Goal: Task Accomplishment & Management: Complete application form

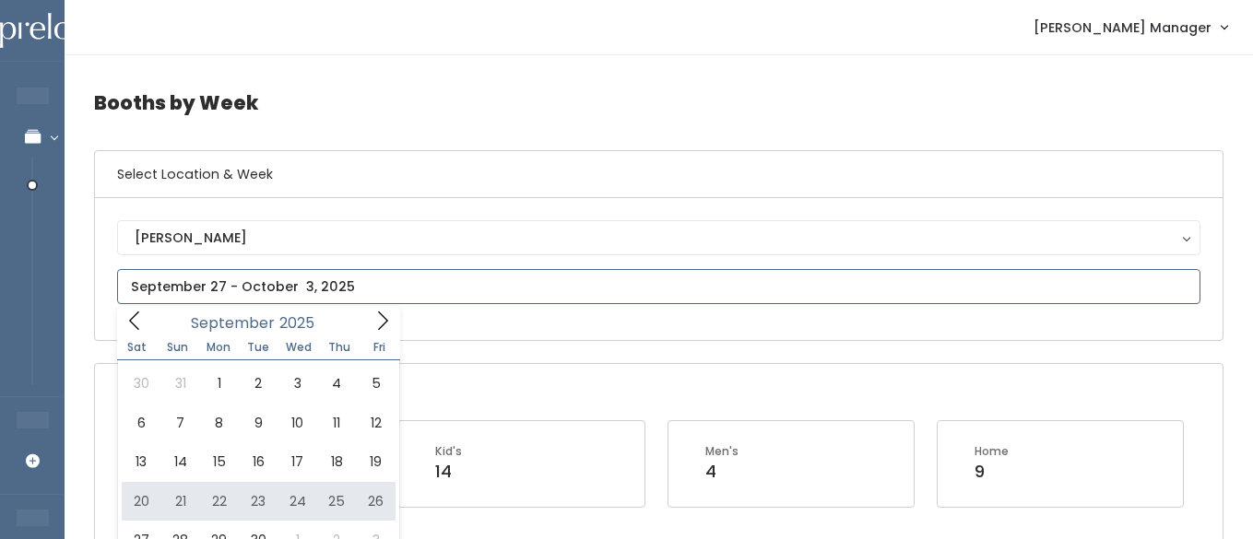
type input "September 20 to September 26"
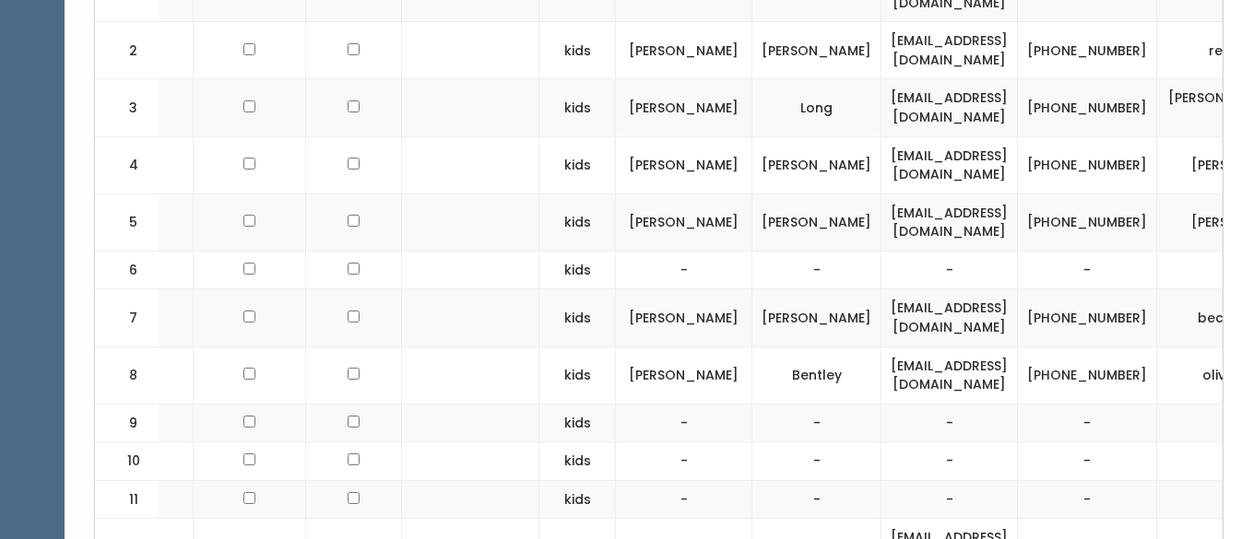
scroll to position [0, 370]
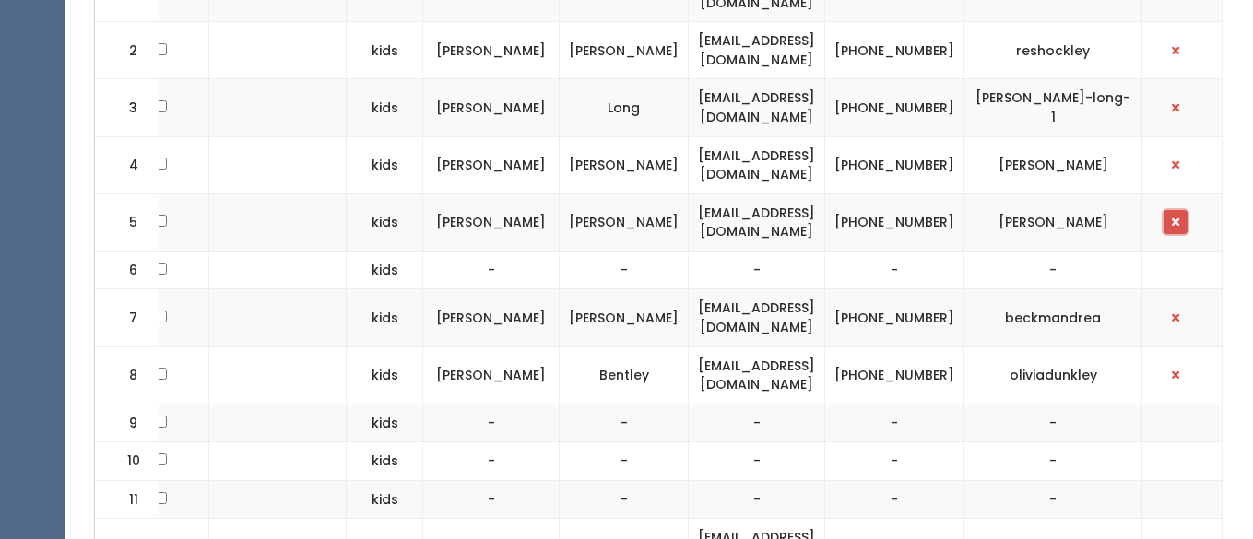
click at [1177, 218] on span "button" at bounding box center [1174, 222] width 7 height 11
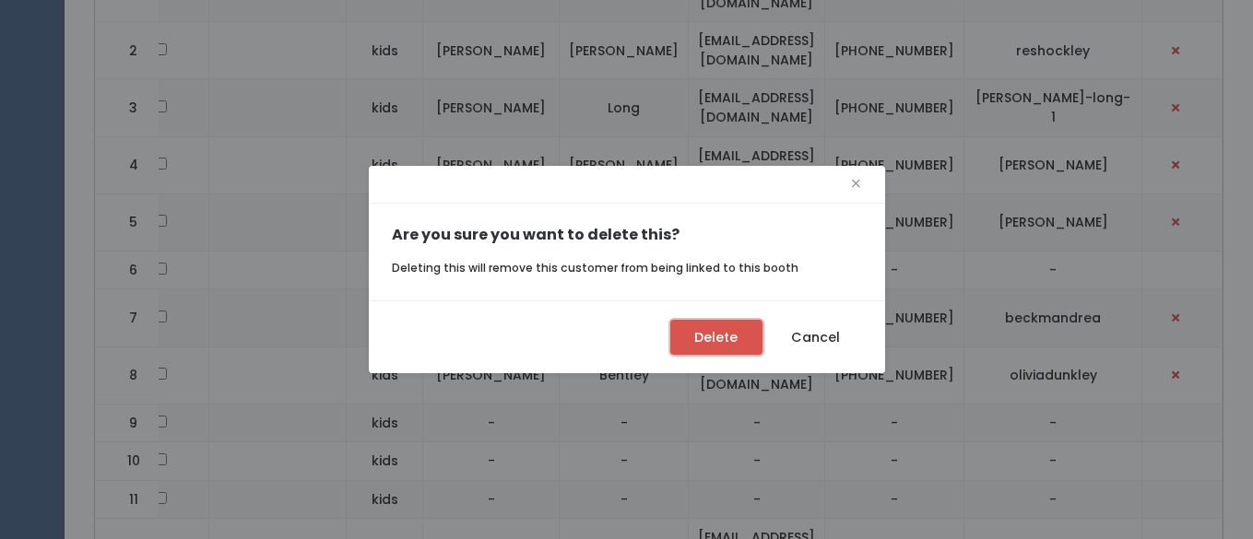
click at [719, 336] on button "Delete" at bounding box center [716, 337] width 92 height 35
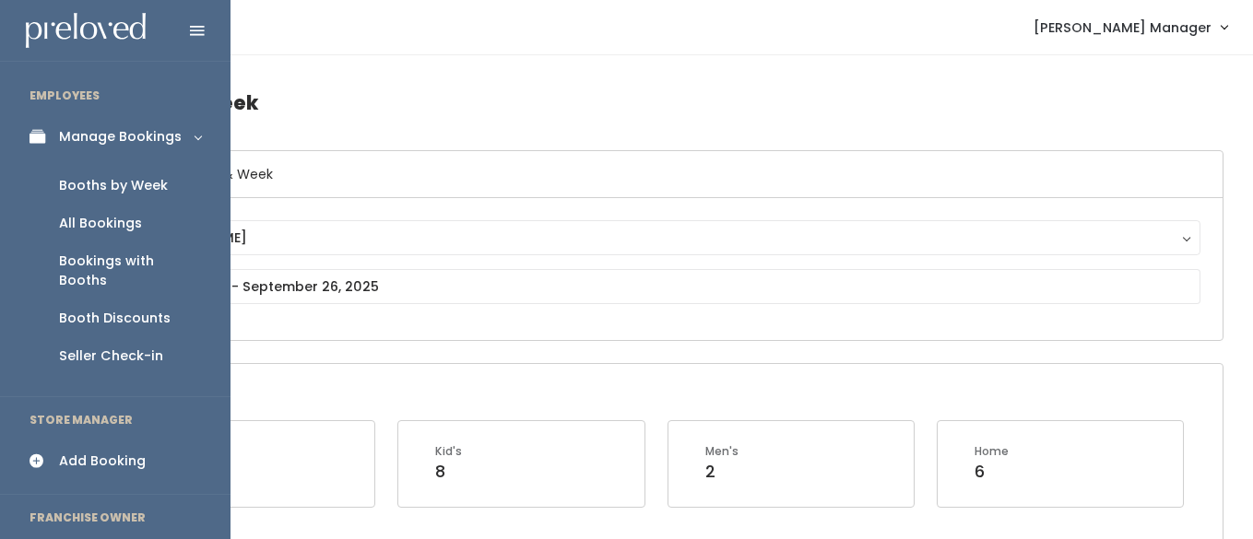
click at [87, 185] on div "Booths by Week" at bounding box center [113, 185] width 109 height 19
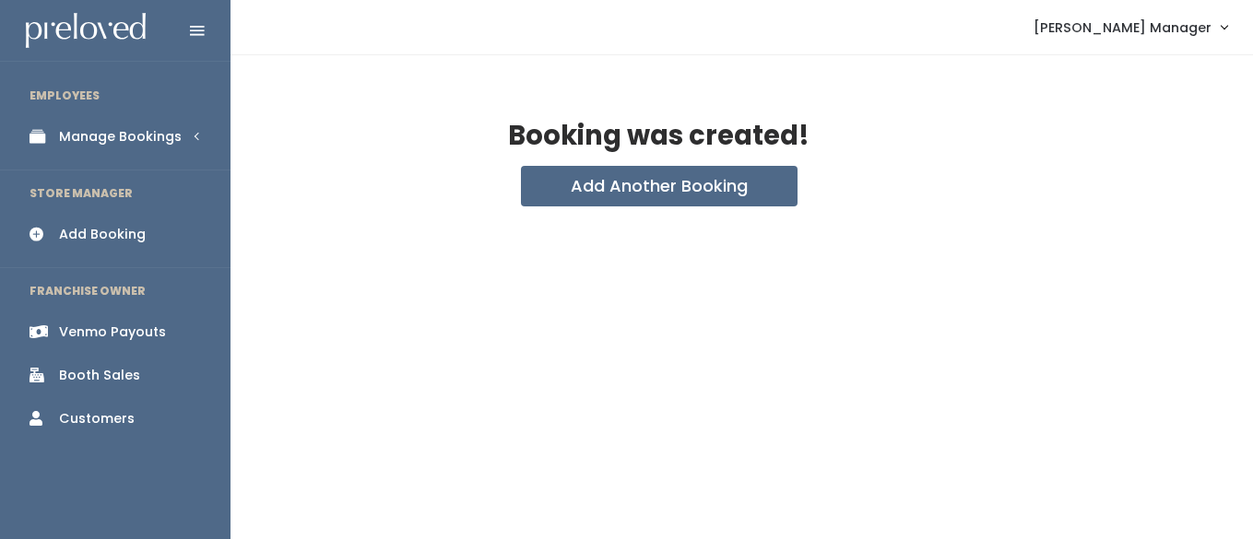
click at [71, 325] on div "Venmo Payouts" at bounding box center [112, 332] width 107 height 19
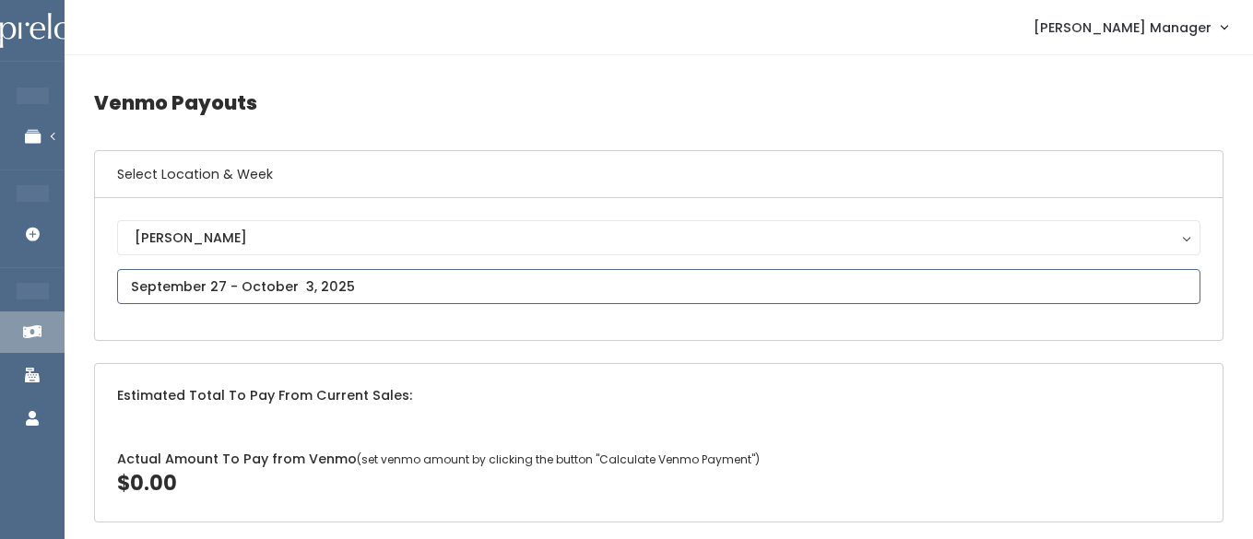
click at [338, 292] on input "text" at bounding box center [658, 286] width 1083 height 35
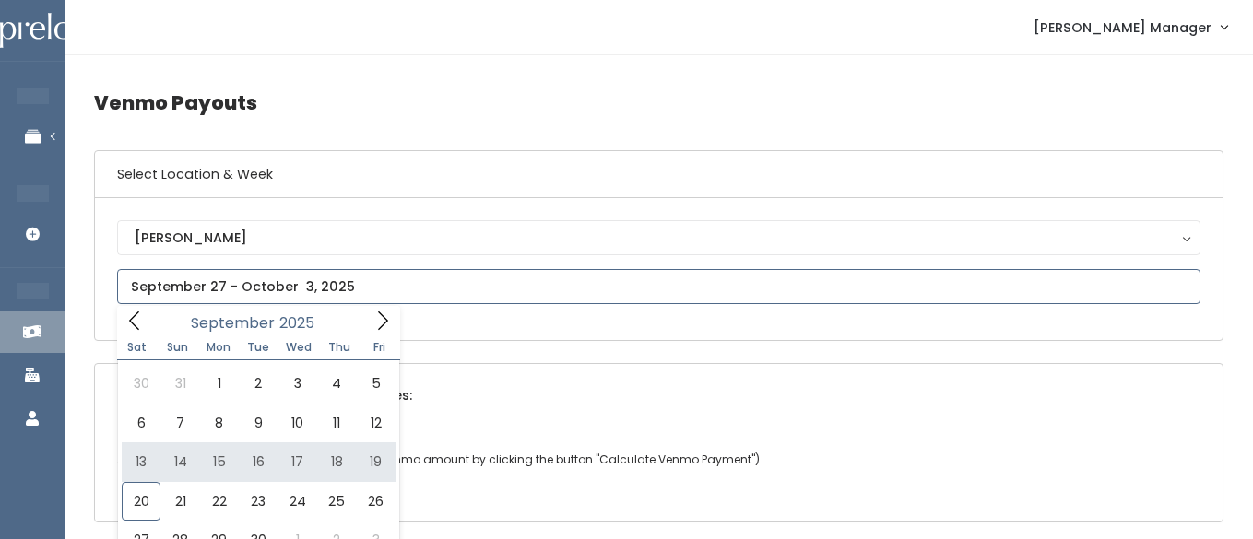
type input "September 13 to September 19"
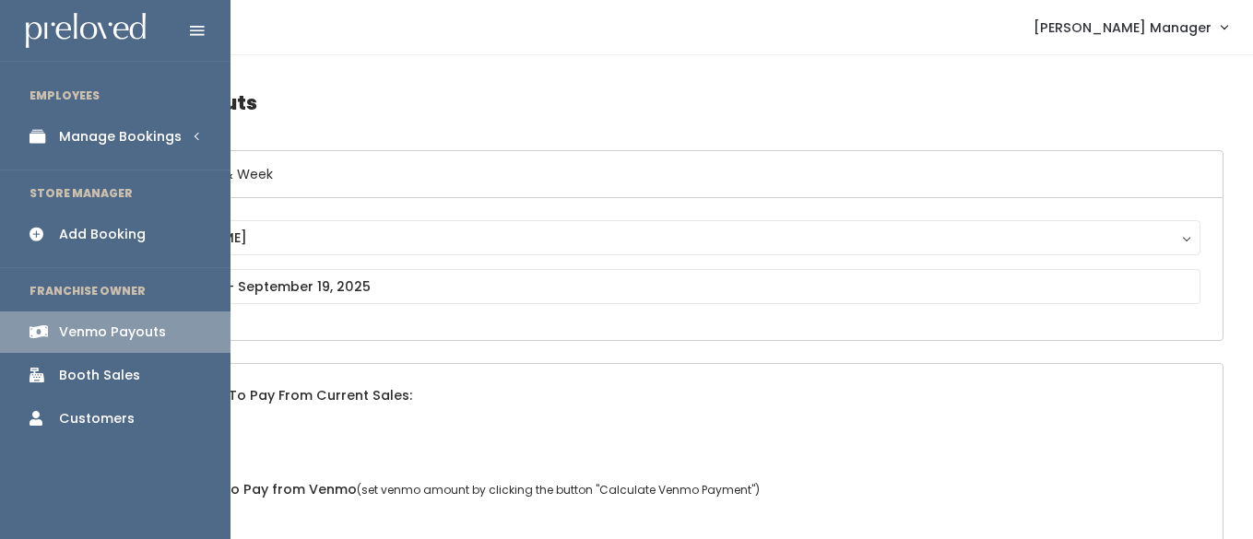
click at [70, 242] on div "Add Booking" at bounding box center [102, 234] width 87 height 19
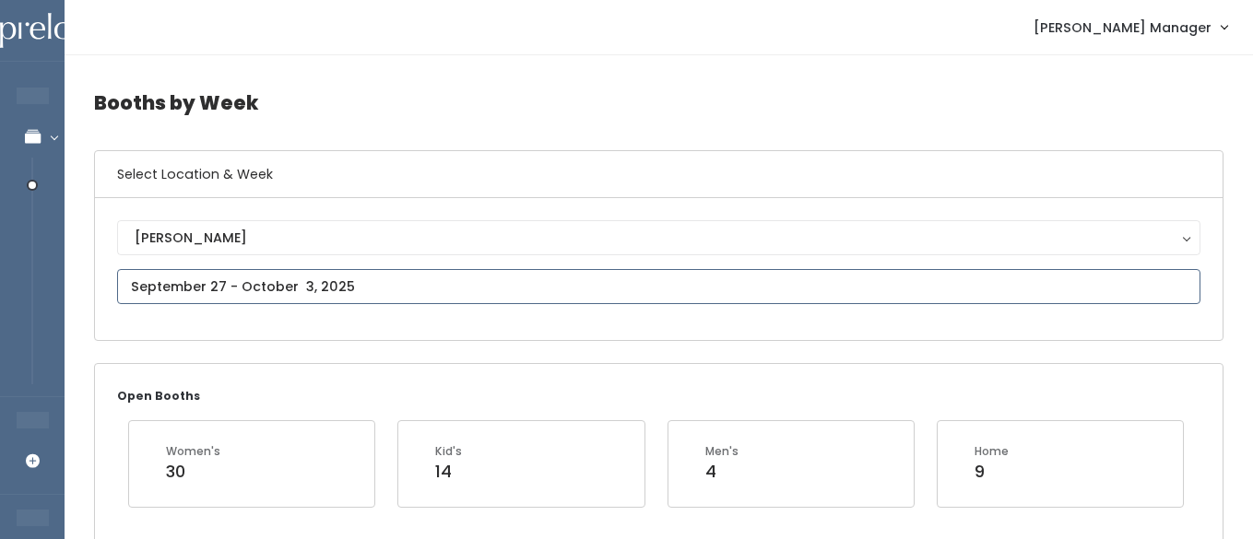
click at [314, 288] on input "text" at bounding box center [658, 286] width 1083 height 35
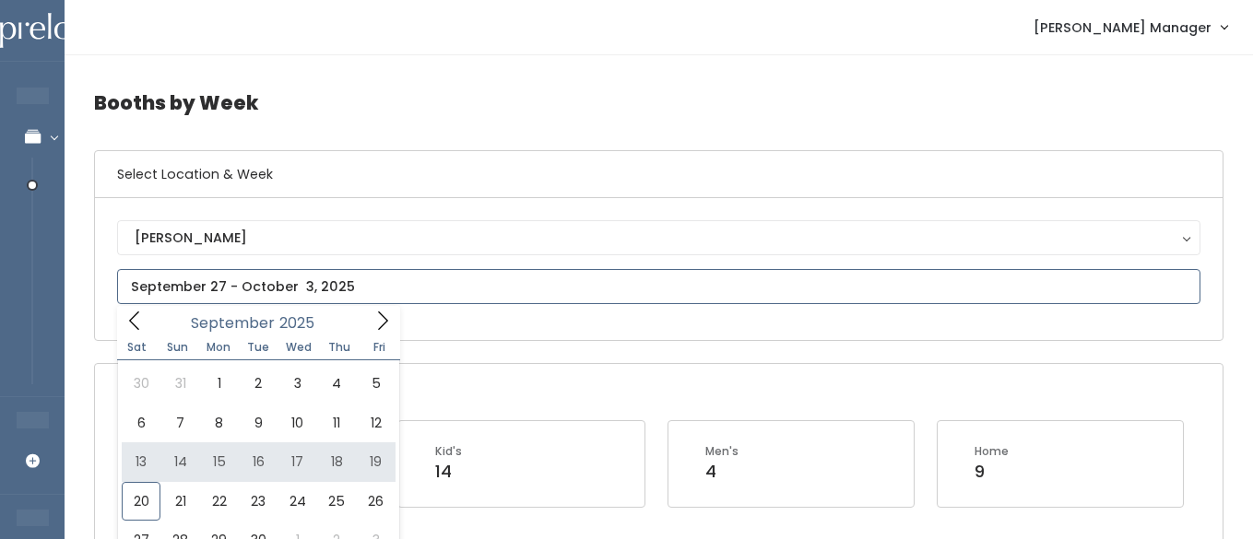
type input "September 13 to September 19"
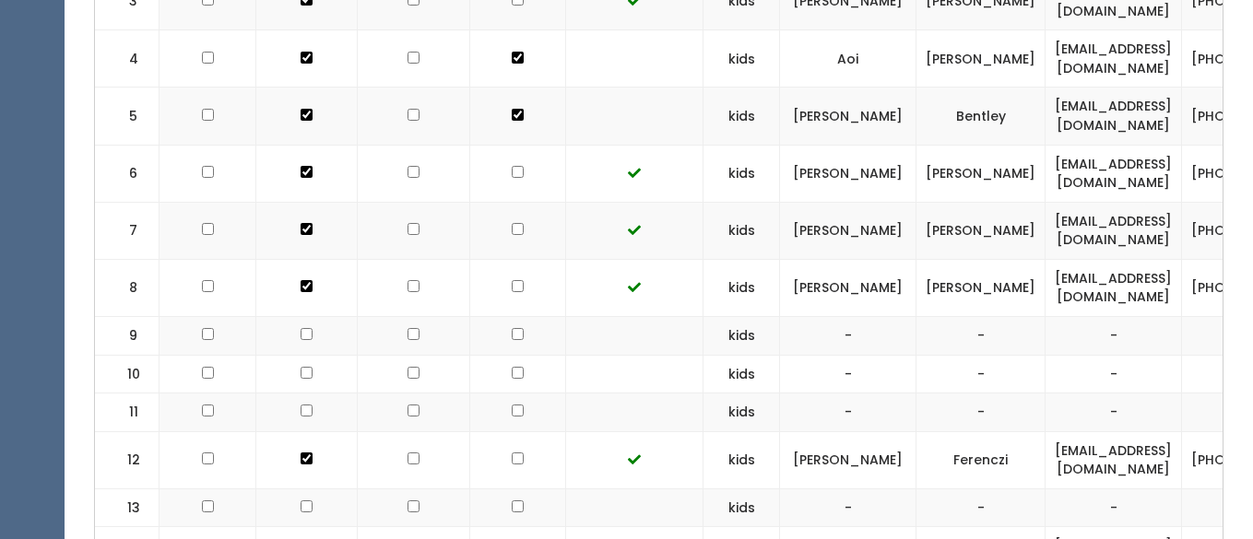
scroll to position [0, 122]
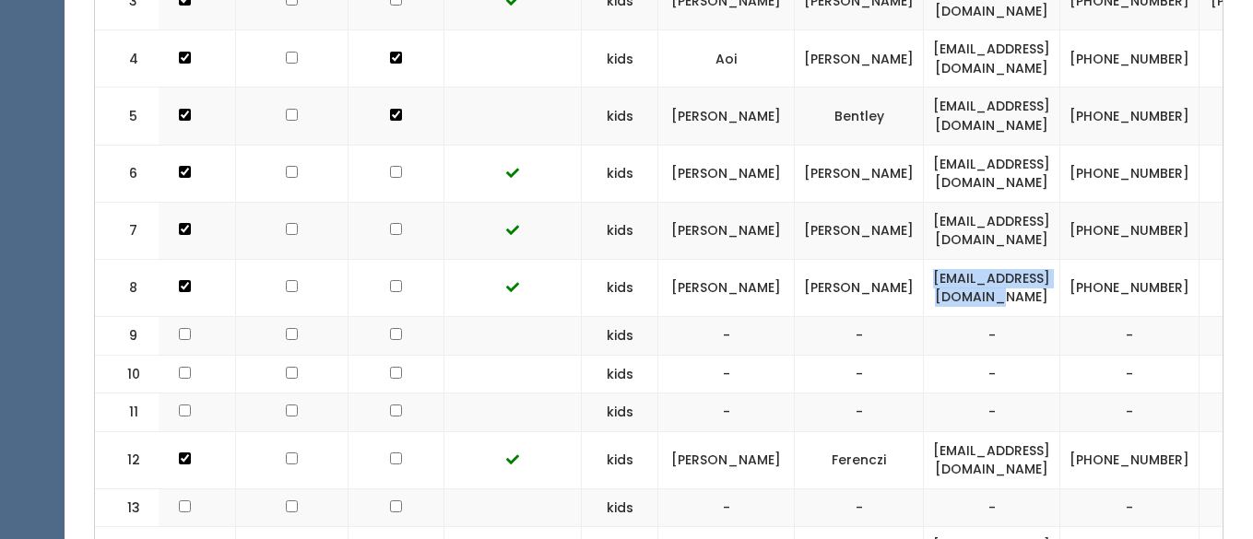
drag, startPoint x: 1124, startPoint y: 330, endPoint x: 952, endPoint y: 331, distance: 171.4
click at [952, 316] on td "[EMAIL_ADDRESS][DOMAIN_NAME]" at bounding box center [992, 287] width 136 height 57
copy td "[EMAIL_ADDRESS][DOMAIN_NAME]"
click at [963, 356] on td "-" at bounding box center [992, 336] width 136 height 39
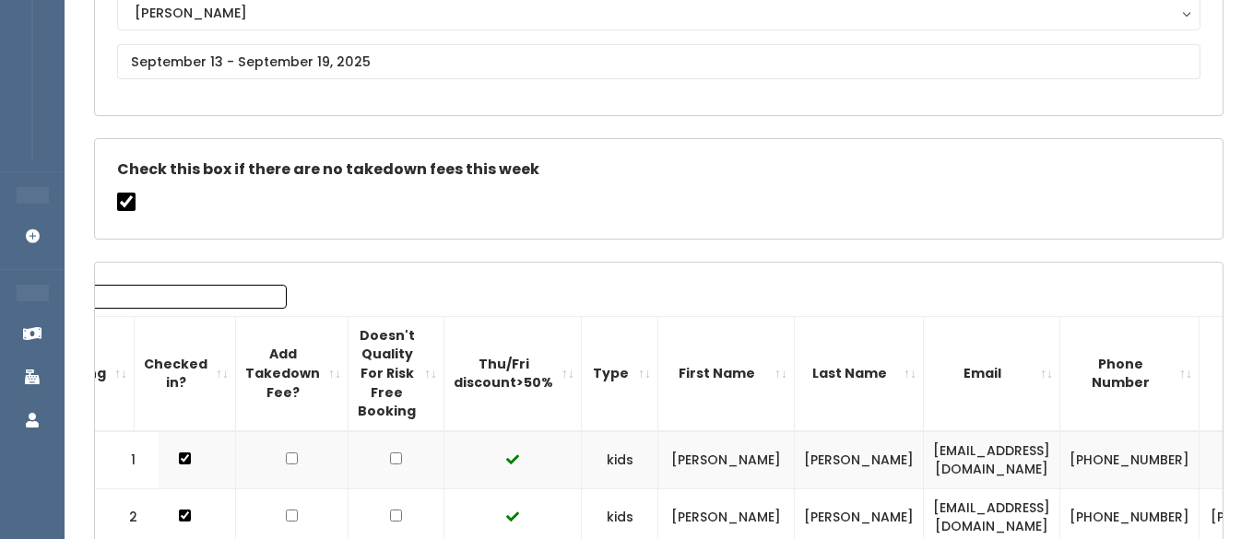
scroll to position [0, 0]
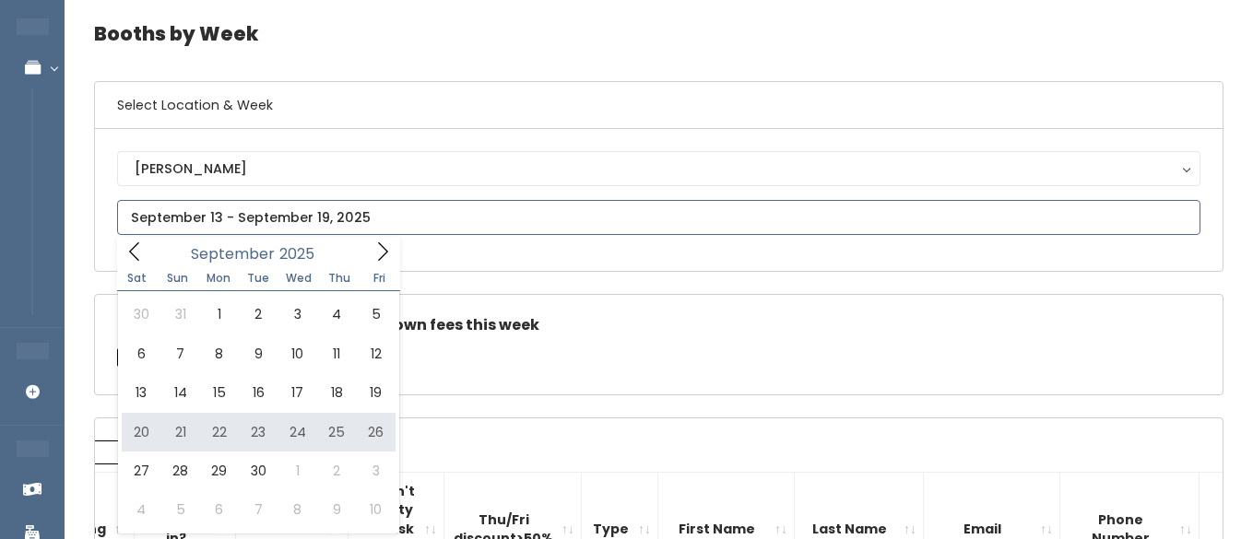
scroll to position [70, 0]
type input "September 20 to September 26"
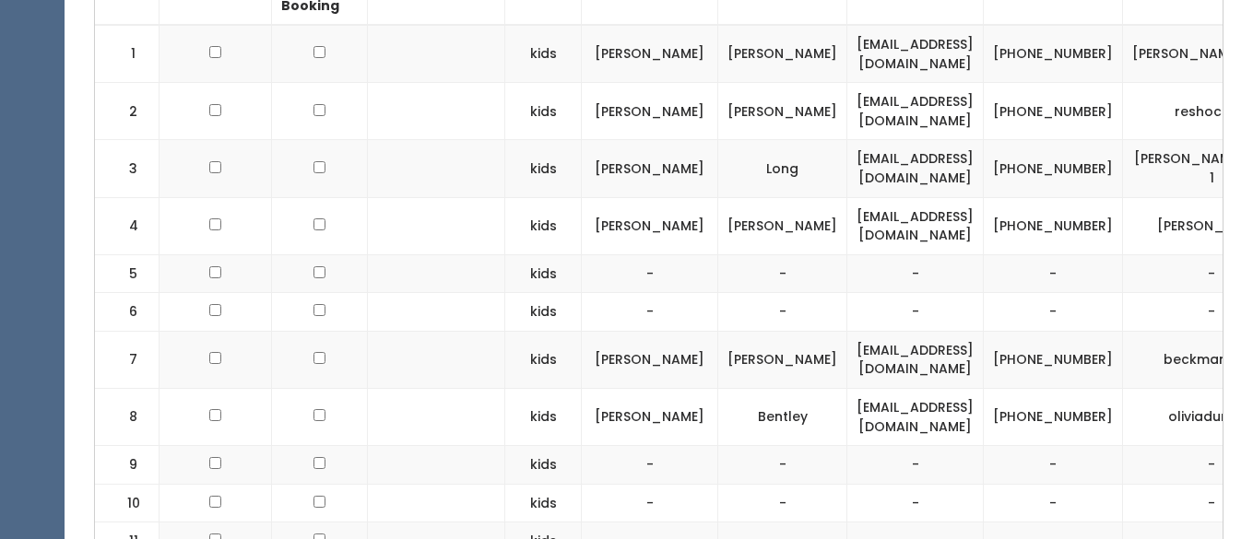
scroll to position [0, 210]
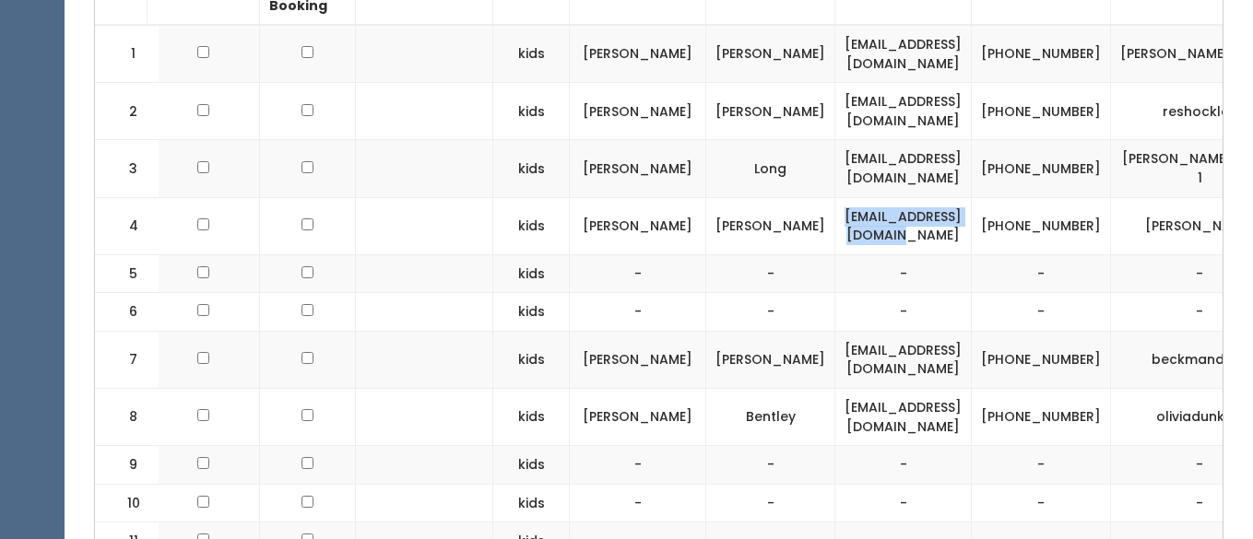
drag, startPoint x: 1049, startPoint y: 226, endPoint x: 857, endPoint y: 234, distance: 191.9
click at [857, 234] on td "[EMAIL_ADDRESS][DOMAIN_NAME]" at bounding box center [903, 225] width 136 height 57
copy td "[EMAIL_ADDRESS][DOMAIN_NAME]"
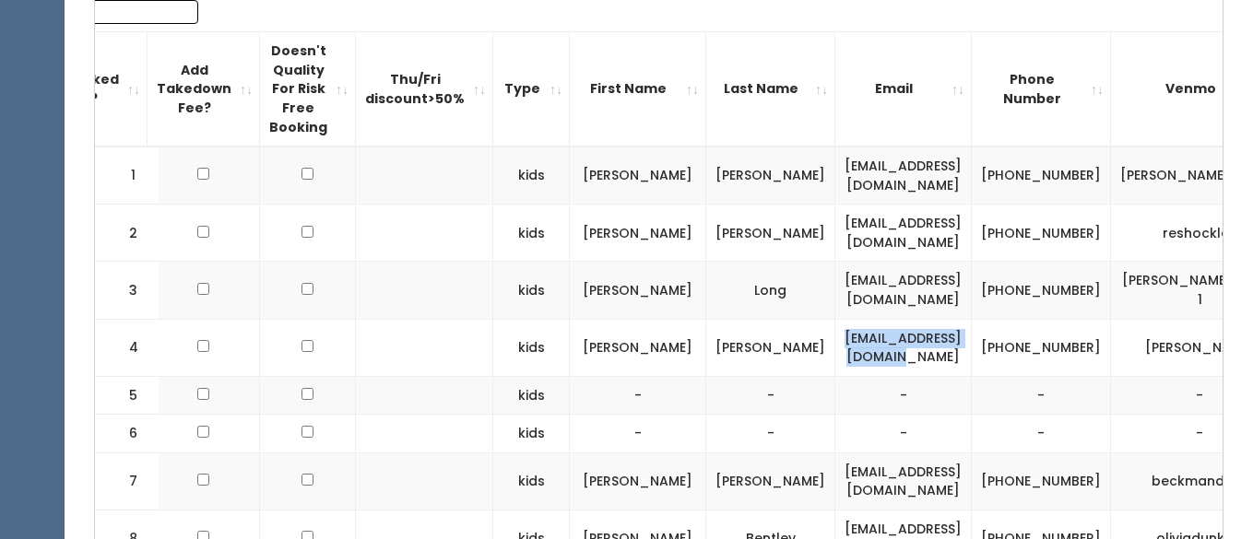
scroll to position [720, 0]
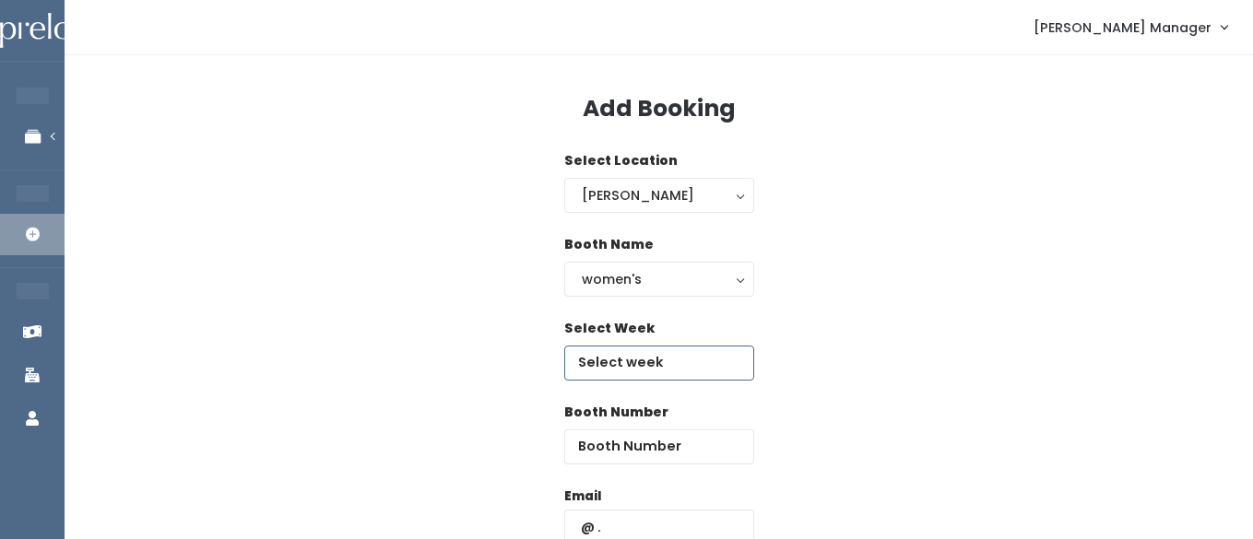
click at [633, 378] on input "text" at bounding box center [659, 363] width 190 height 35
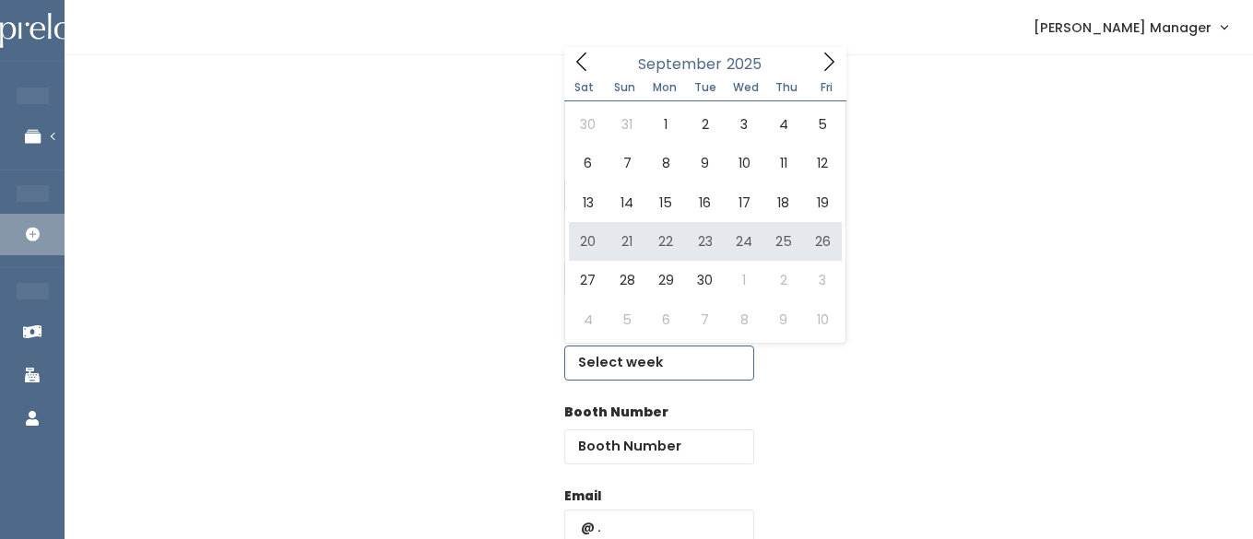
type input "September 20 to September 26"
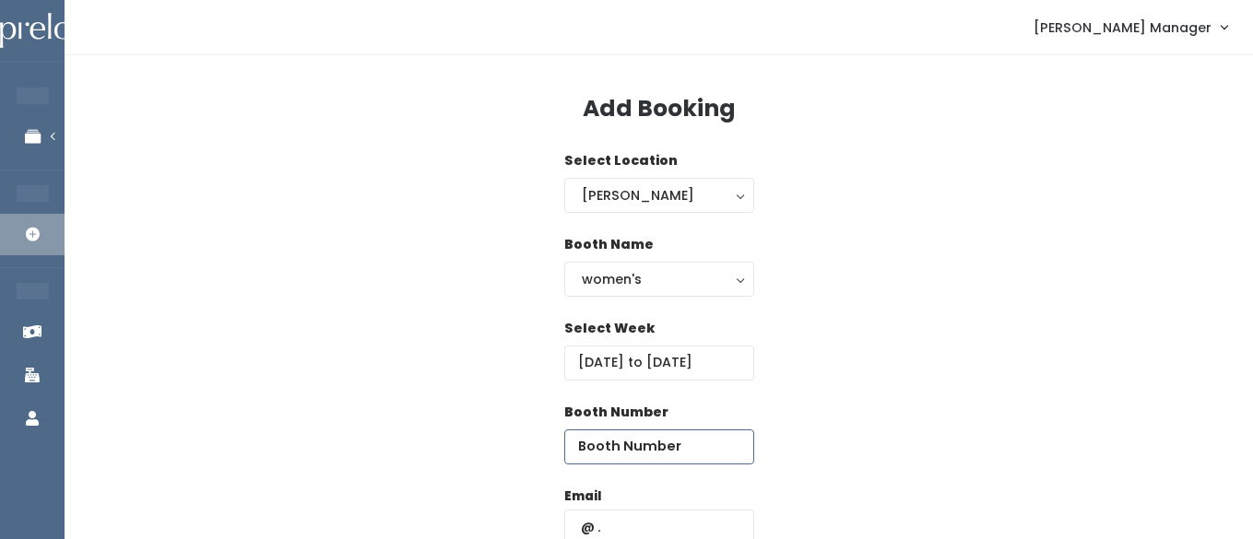
click at [695, 440] on input "number" at bounding box center [659, 447] width 190 height 35
type input "5"
click at [657, 523] on input "text" at bounding box center [659, 527] width 190 height 35
paste input "[EMAIL_ADDRESS][DOMAIN_NAME]"
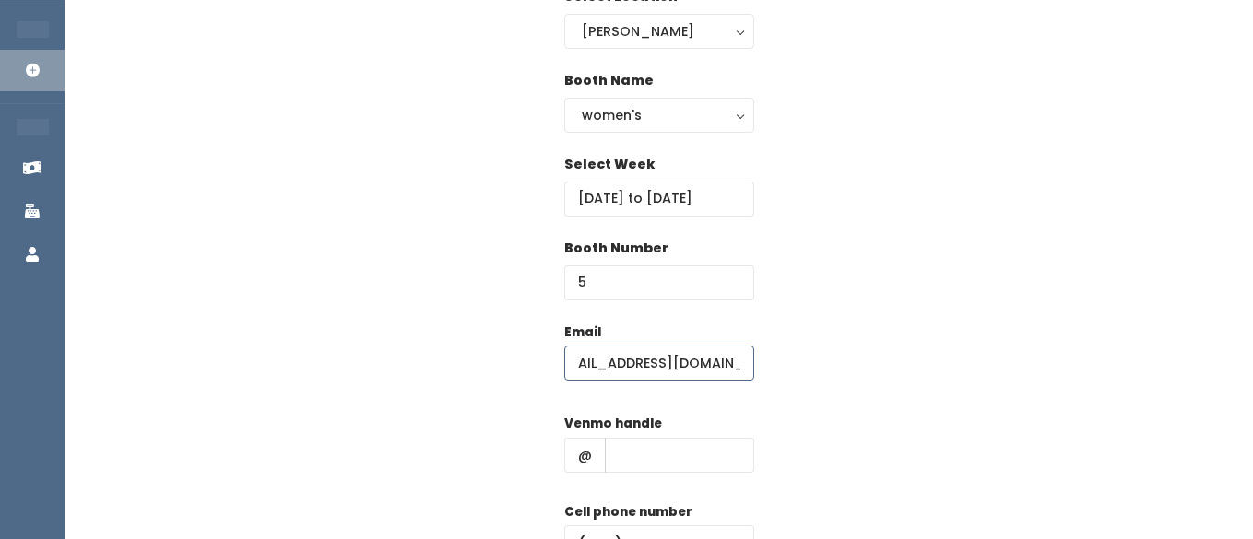
scroll to position [202, 0]
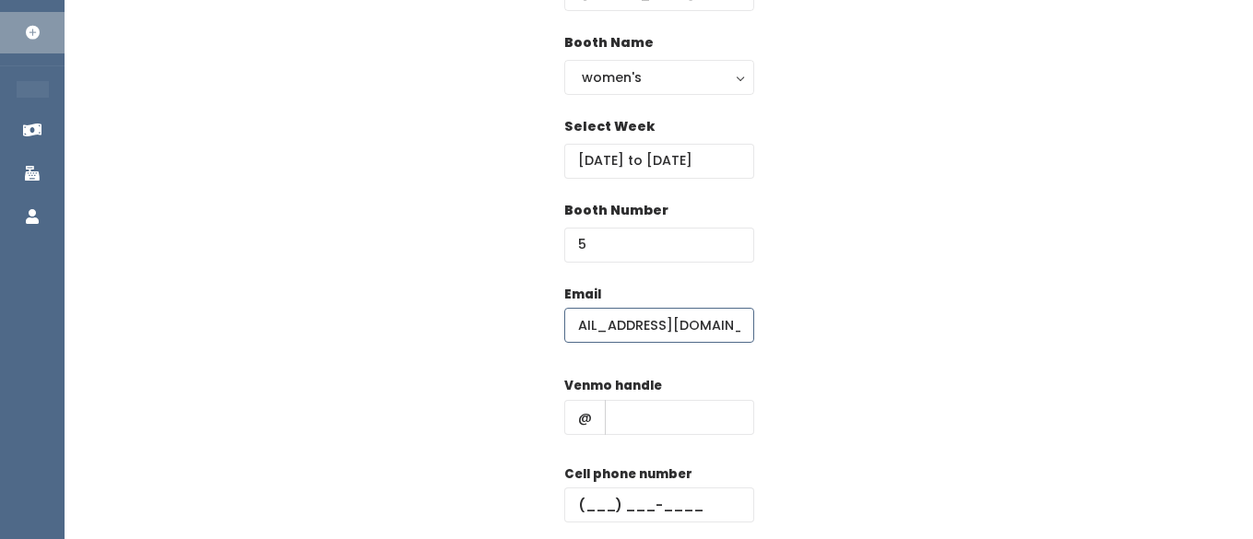
type input "[EMAIL_ADDRESS][DOMAIN_NAME]"
click at [656, 420] on input "text" at bounding box center [679, 417] width 149 height 35
type input "hhhh"
click at [600, 493] on input "text" at bounding box center [659, 505] width 190 height 35
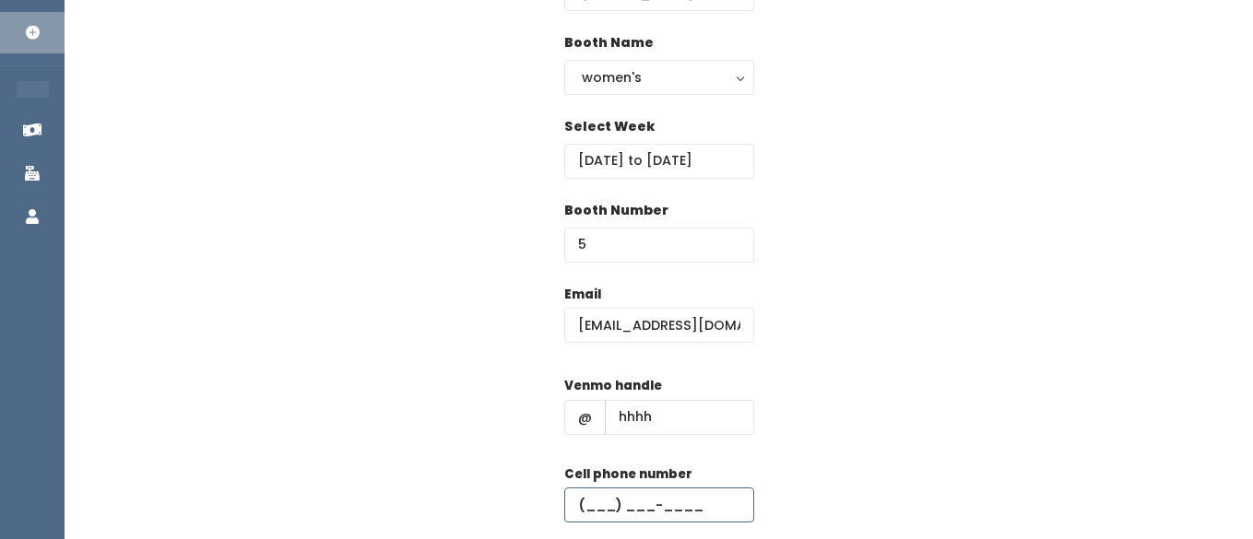
type input "(555) 555-5555"
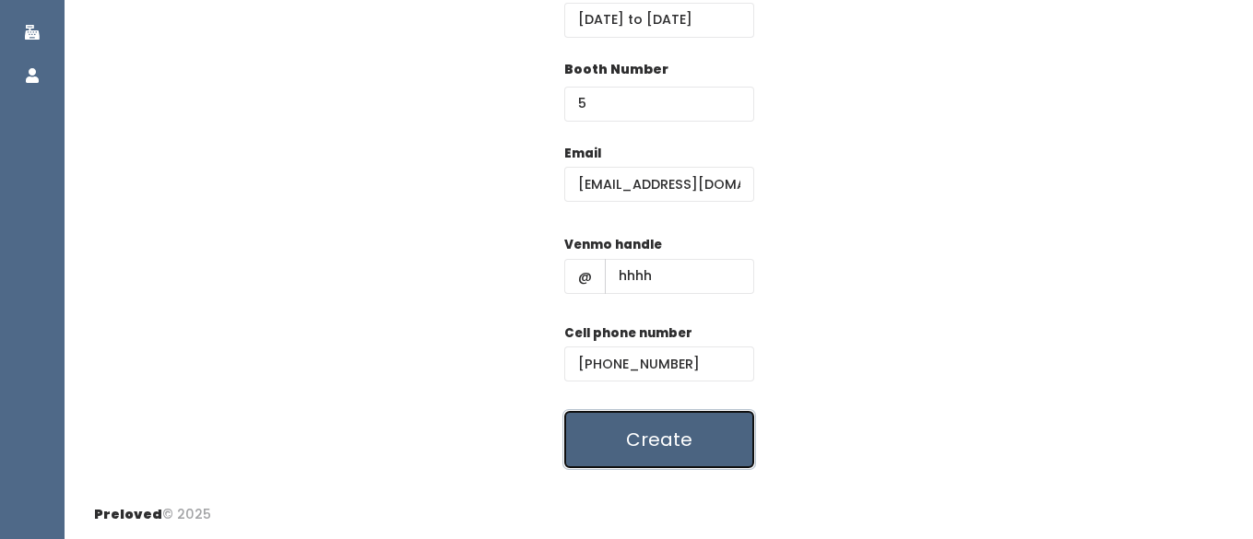
click at [625, 437] on button "Create" at bounding box center [659, 439] width 190 height 57
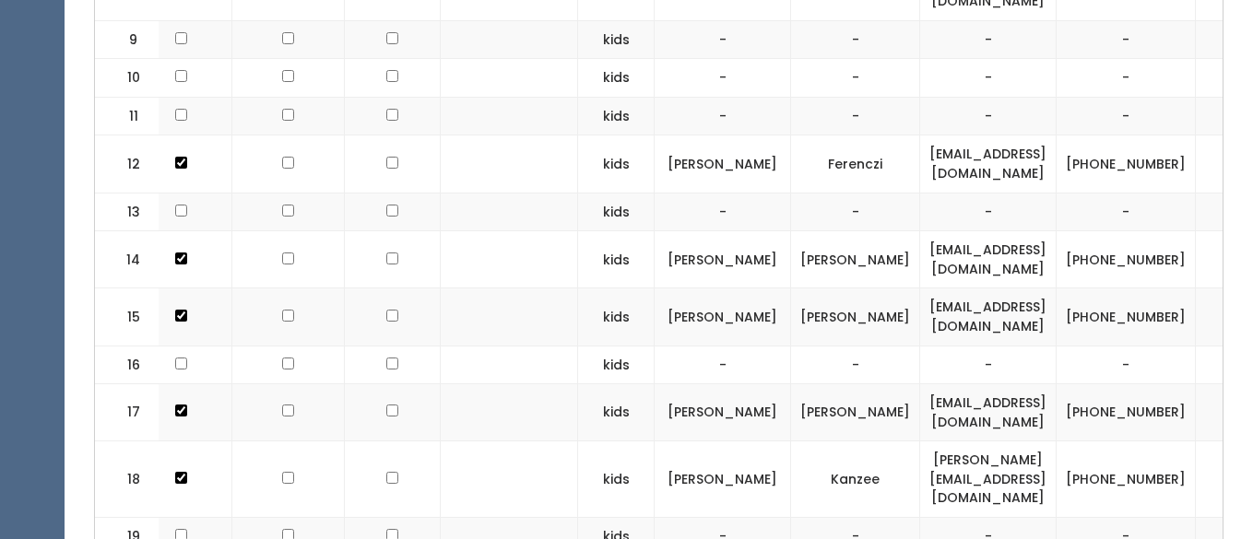
scroll to position [0, 129]
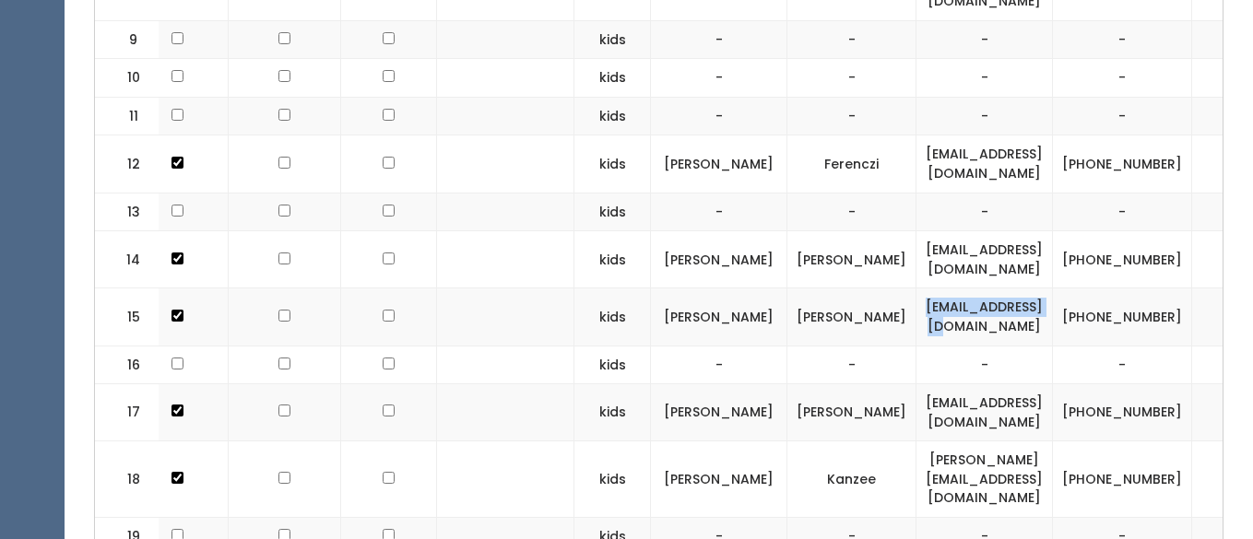
drag, startPoint x: 1110, startPoint y: 319, endPoint x: 952, endPoint y: 318, distance: 157.6
click at [952, 318] on td "[EMAIL_ADDRESS][DOMAIN_NAME]" at bounding box center [984, 316] width 136 height 57
copy td "[EMAIL_ADDRESS][DOMAIN_NAME]"
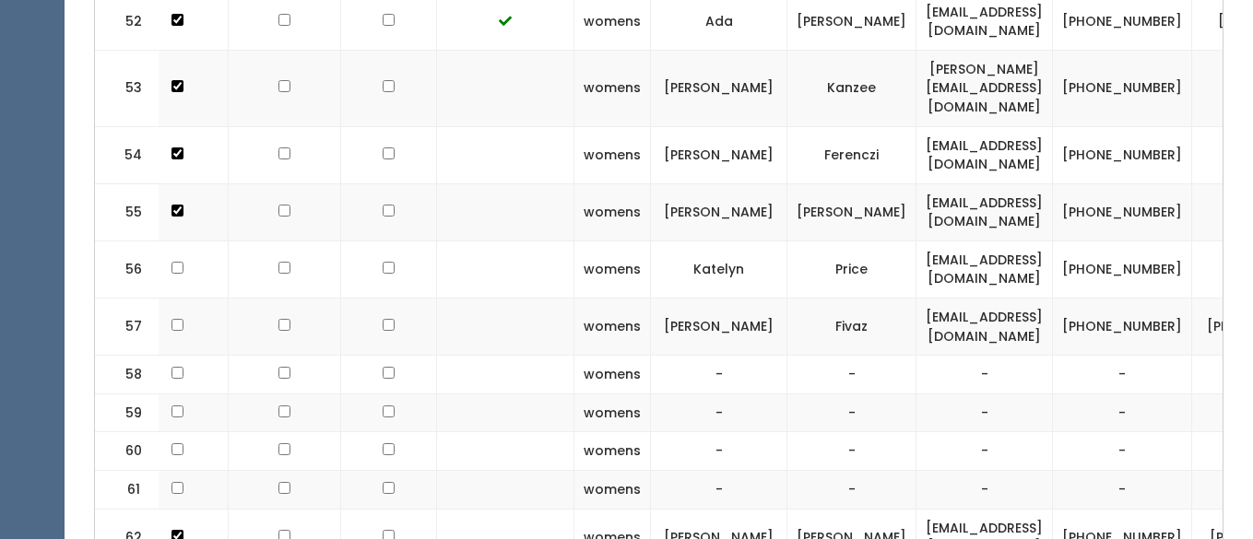
scroll to position [3632, 0]
